Goal: Task Accomplishment & Management: Complete application form

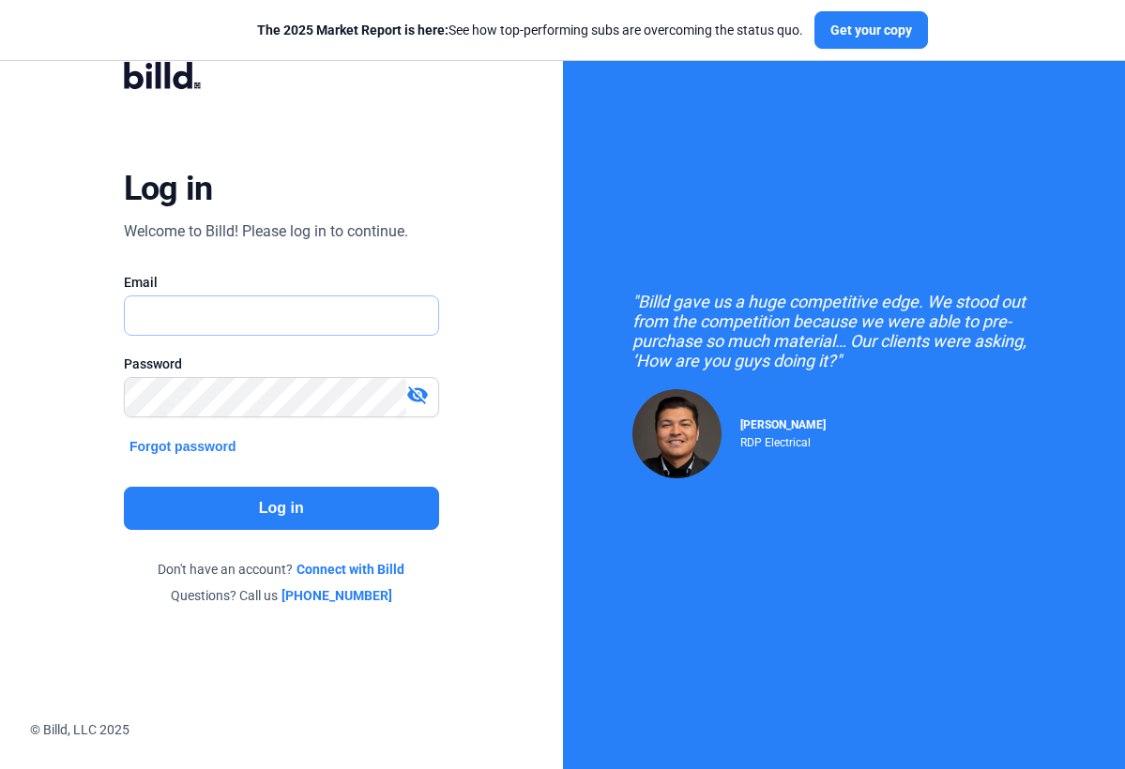
click at [152, 316] on input "text" at bounding box center [281, 315] width 313 height 38
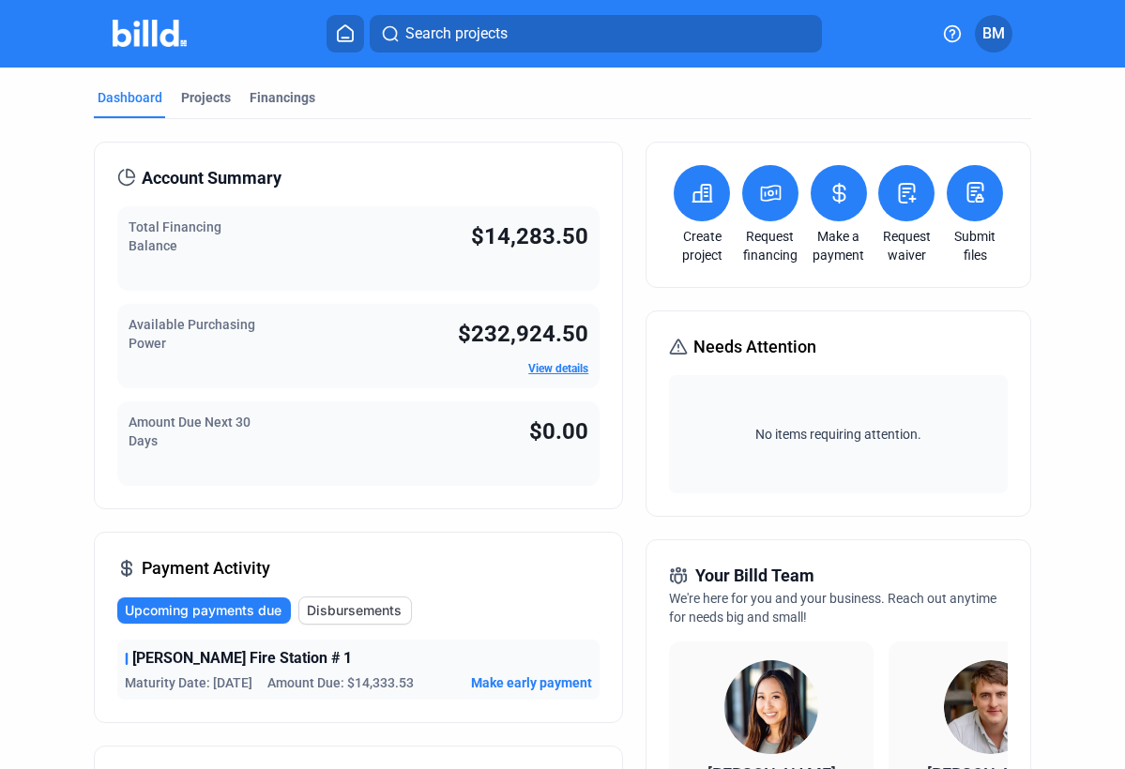
click at [908, 207] on button at bounding box center [906, 193] width 56 height 56
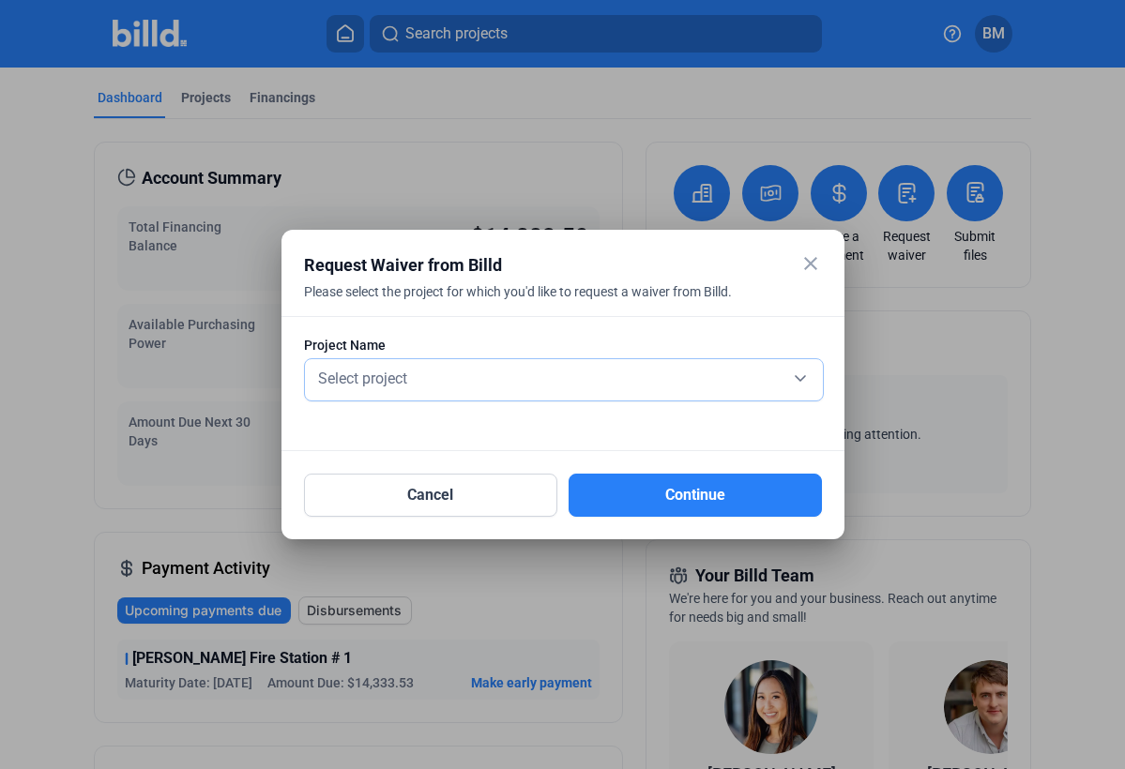
click at [399, 376] on span "Select project" at bounding box center [362, 379] width 89 height 18
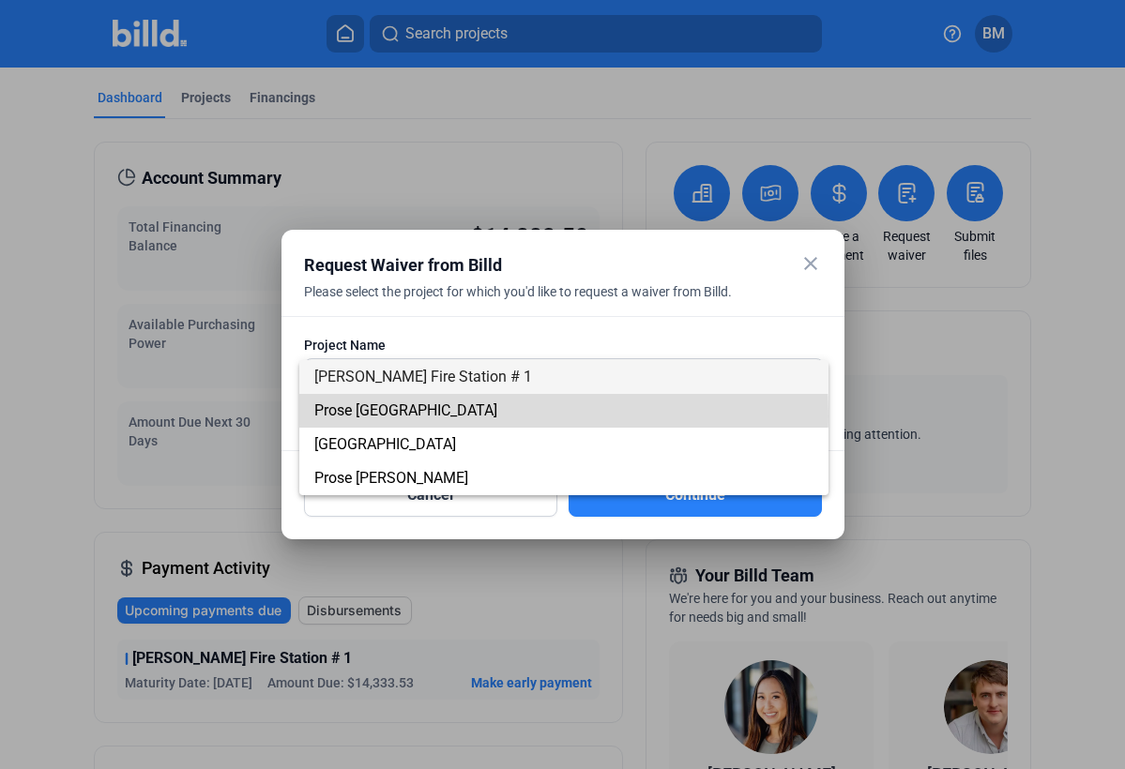
click at [413, 417] on span "Prose [GEOGRAPHIC_DATA]" at bounding box center [405, 411] width 183 height 18
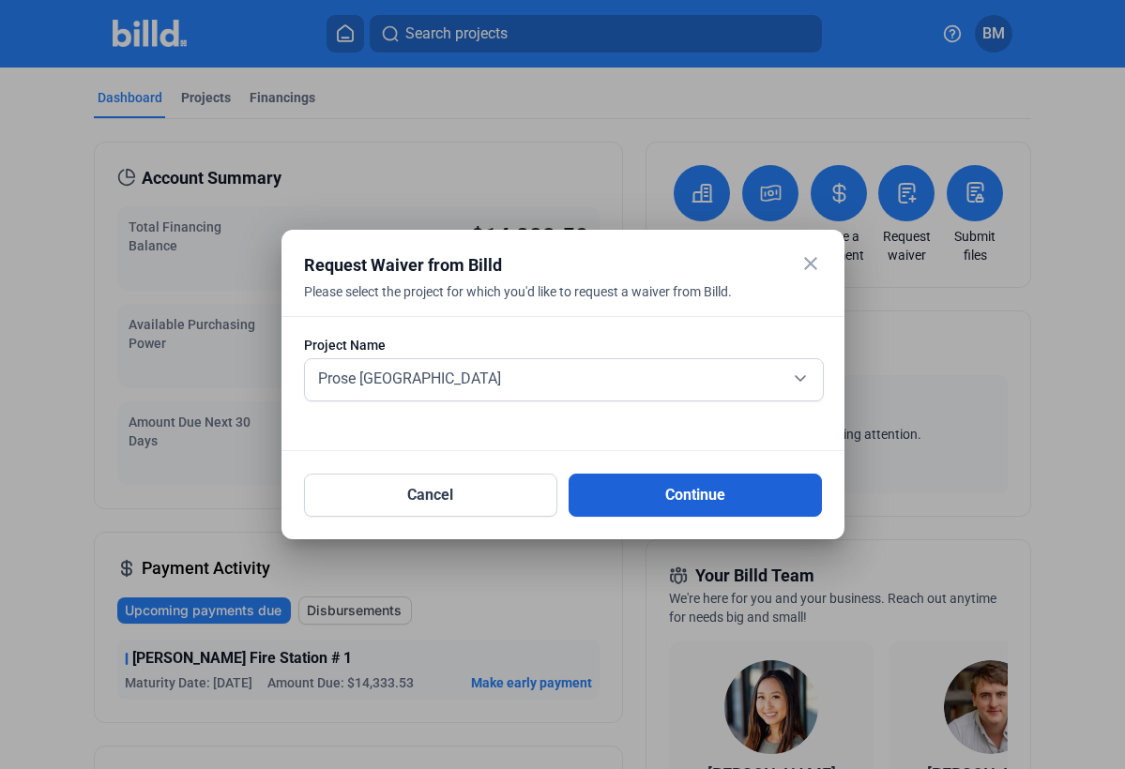
click at [675, 506] on button "Continue" at bounding box center [695, 495] width 253 height 43
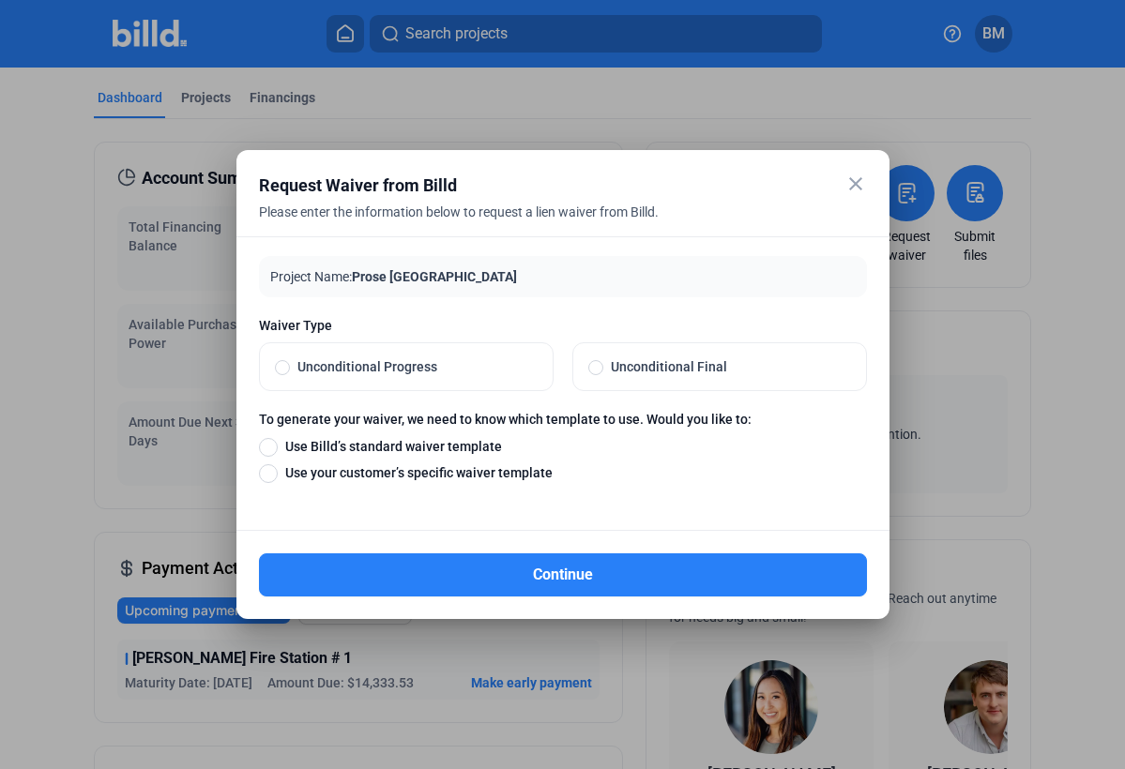
click at [692, 371] on span "Unconditional Final" at bounding box center [727, 366] width 248 height 19
click at [603, 371] on input "Unconditional Final" at bounding box center [595, 366] width 15 height 17
radio input "true"
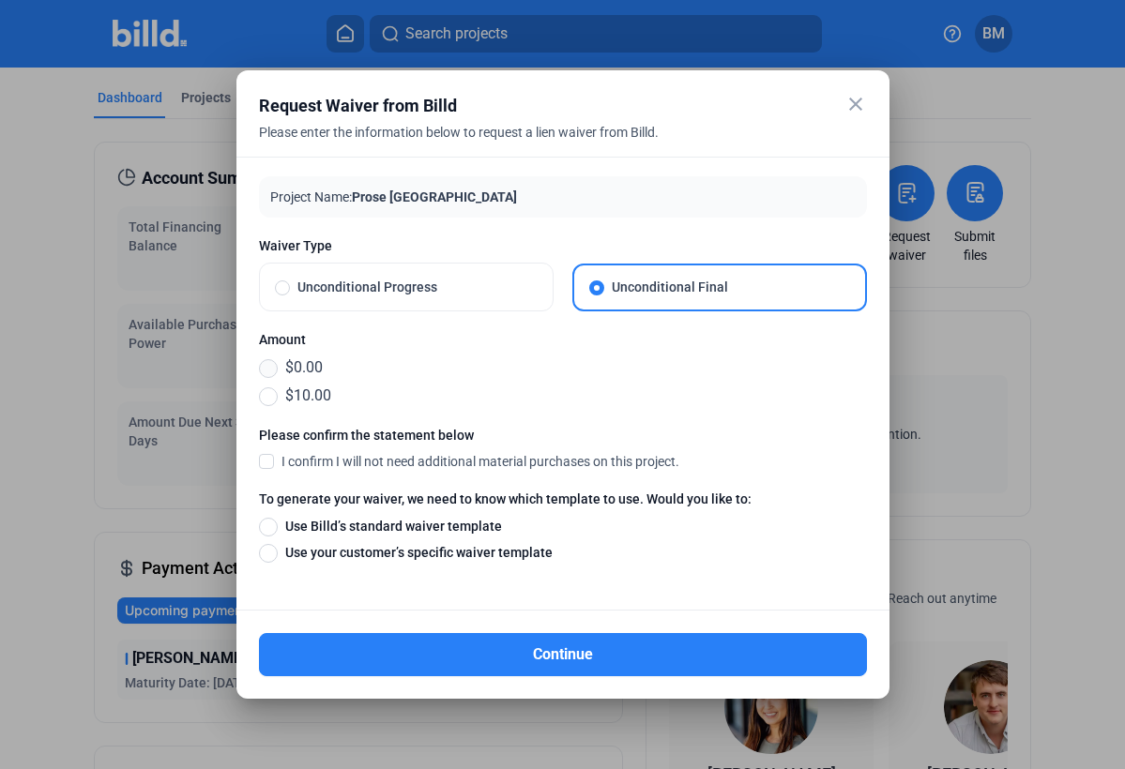
click at [268, 370] on span at bounding box center [268, 368] width 19 height 19
click at [268, 370] on input "$0.00" at bounding box center [268, 367] width 19 height 21
radio input "true"
click at [267, 462] on span at bounding box center [266, 460] width 15 height 17
click at [0, 0] on input "I confirm I will not need additional material purchases on this project." at bounding box center [0, 0] width 0 height 0
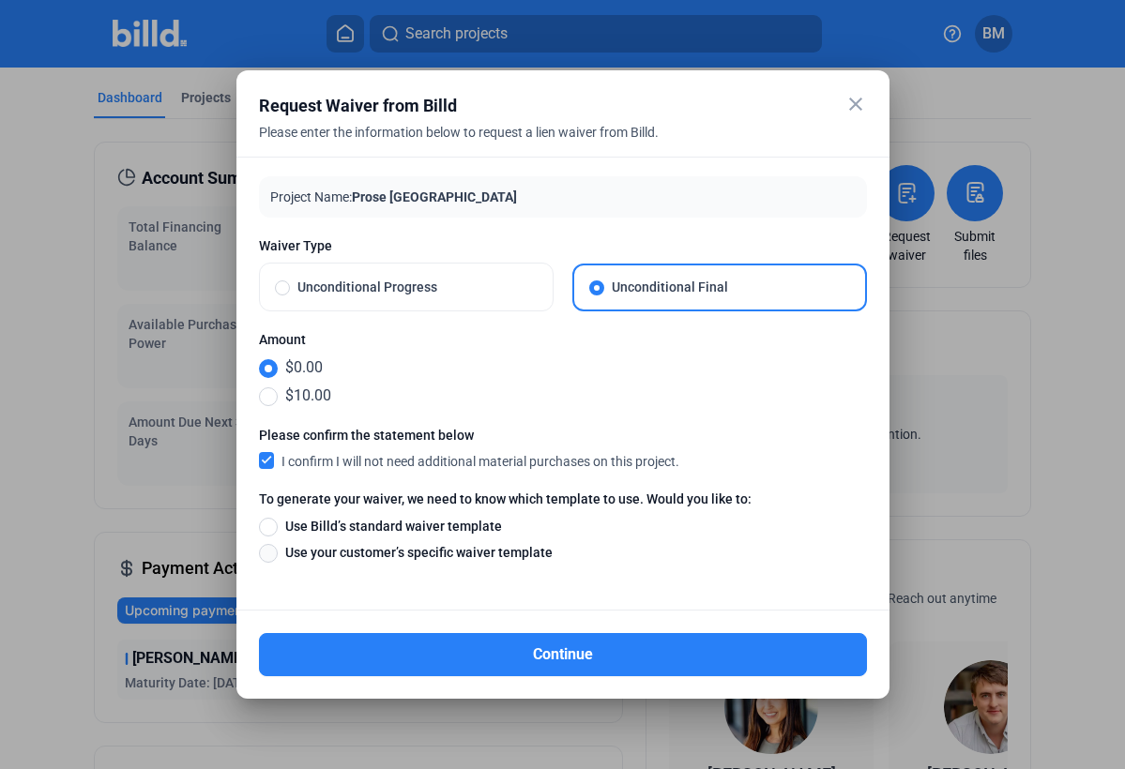
click at [273, 555] on span at bounding box center [268, 553] width 19 height 19
click at [273, 555] on input "Use your customer’s specific waiver template" at bounding box center [268, 552] width 19 height 21
radio input "true"
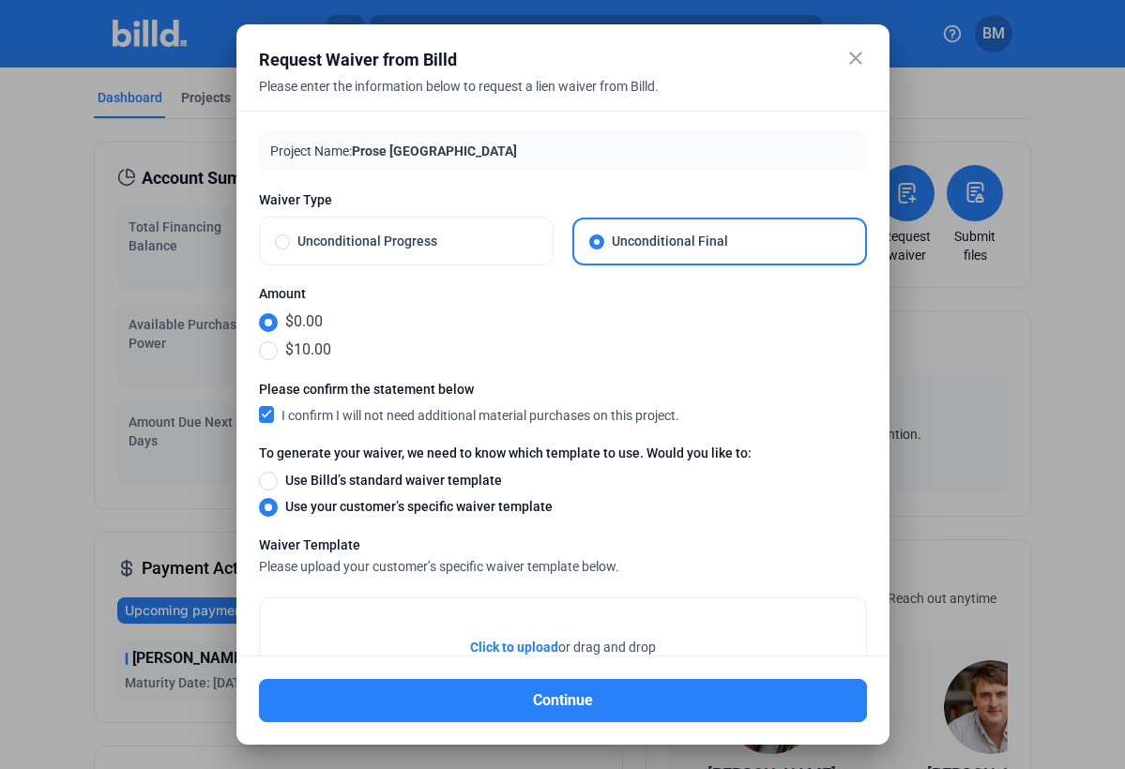
click at [511, 643] on span "Click to upload" at bounding box center [514, 647] width 88 height 15
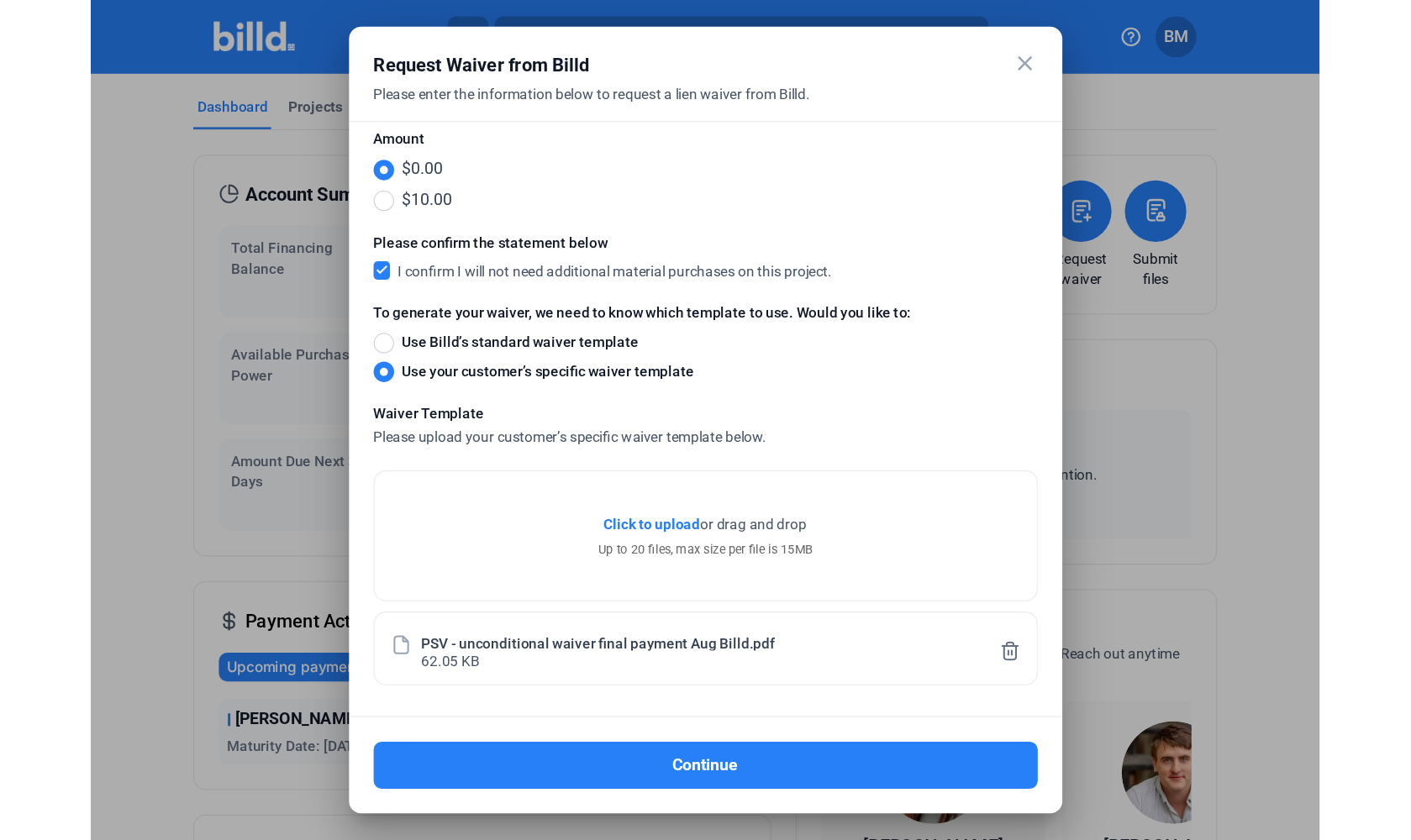
scroll to position [150, 0]
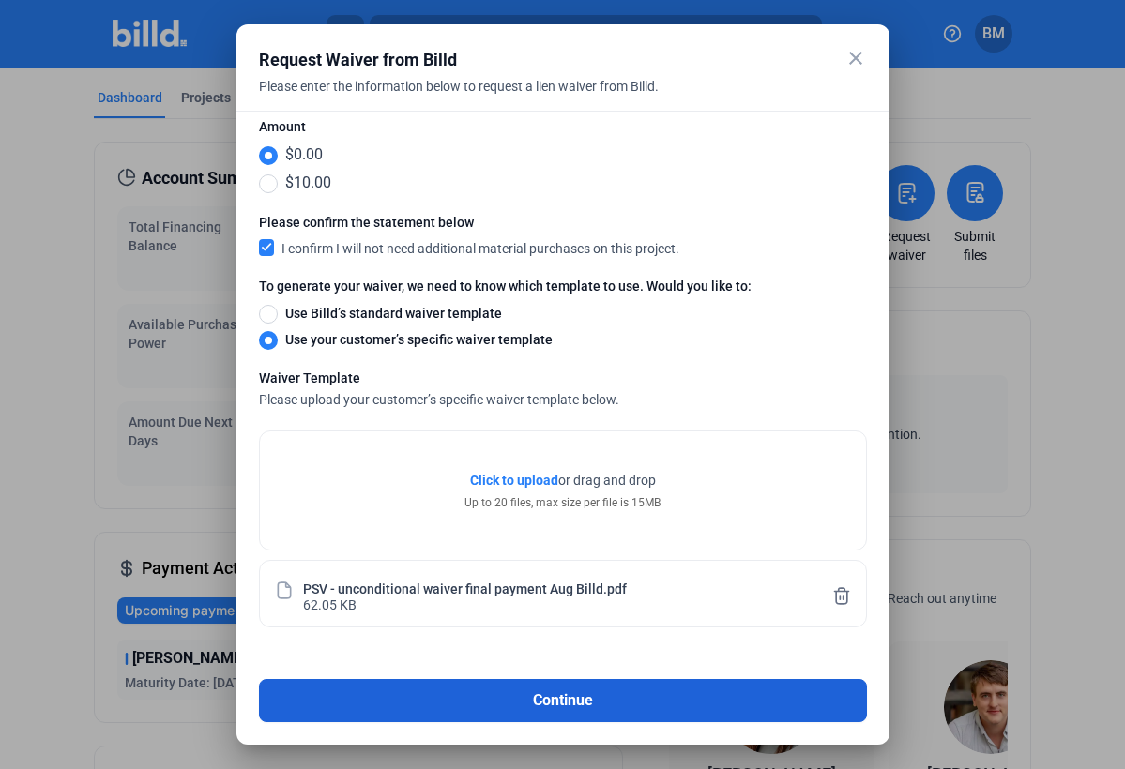
click at [571, 704] on button "Continue" at bounding box center [563, 700] width 608 height 43
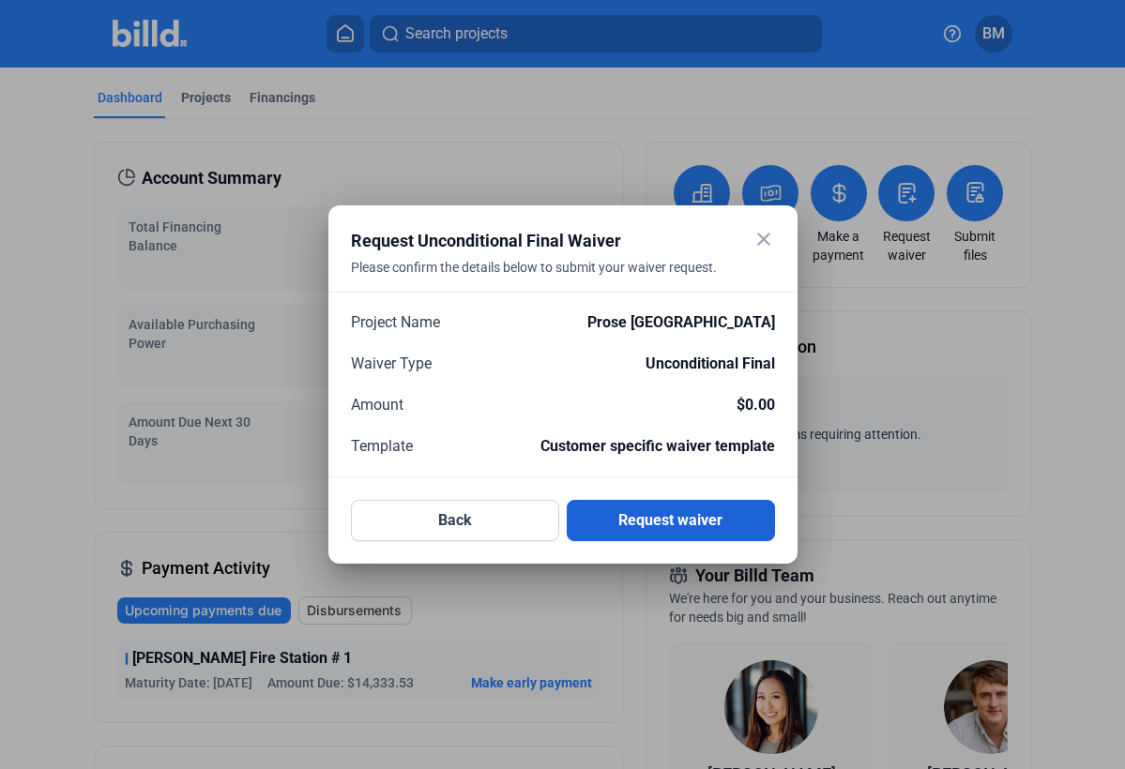
click at [696, 524] on button "Request waiver" at bounding box center [671, 520] width 208 height 41
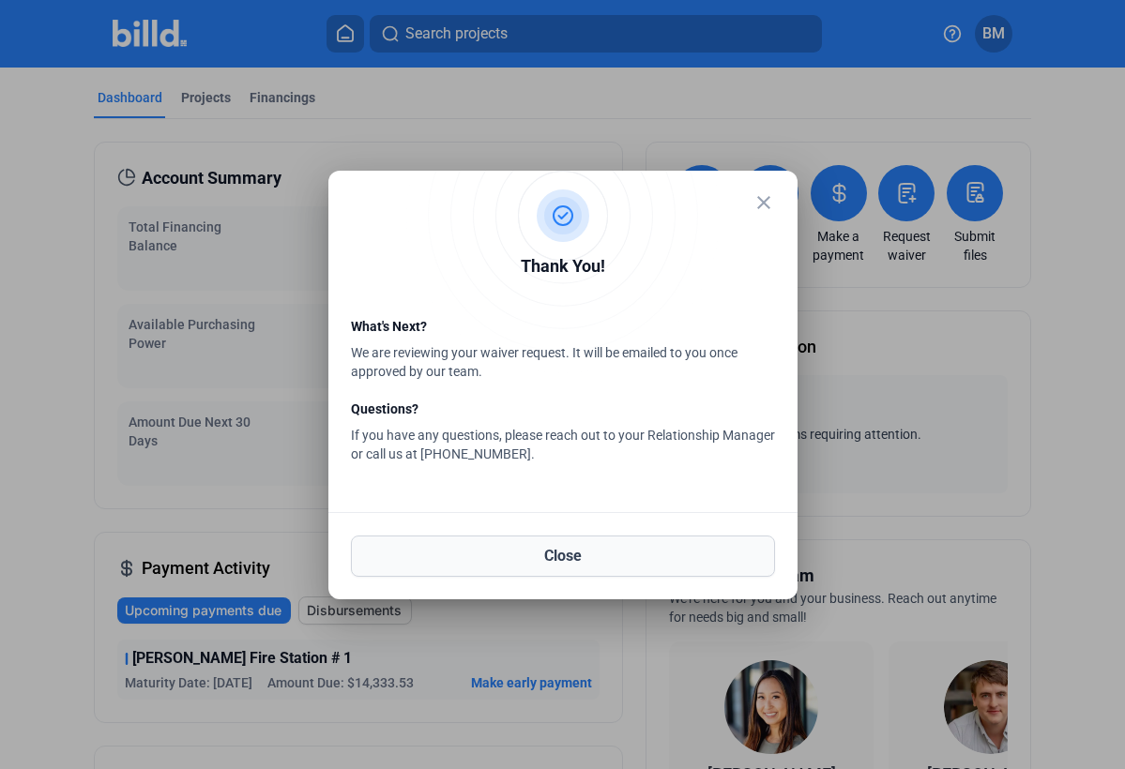
click at [554, 551] on button "Close" at bounding box center [563, 556] width 424 height 41
